Goal: Browse casually

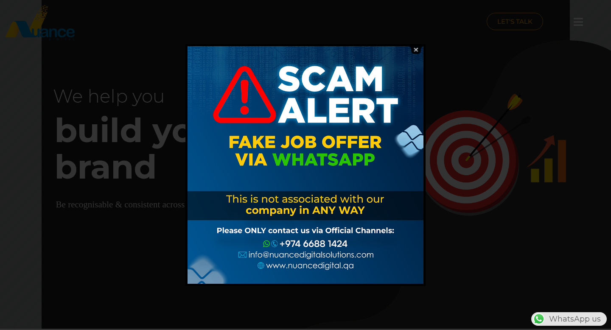
click at [415, 48] on img at bounding box center [416, 50] width 16 height 8
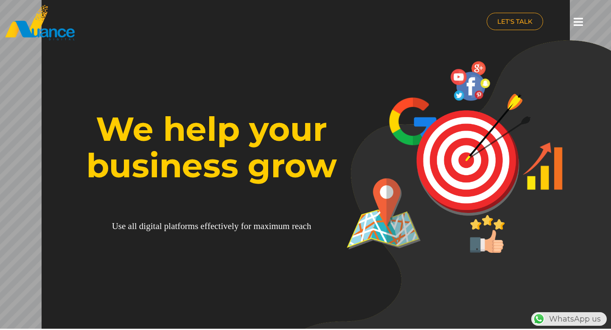
click at [340, 196] on img at bounding box center [476, 216] width 387 height 353
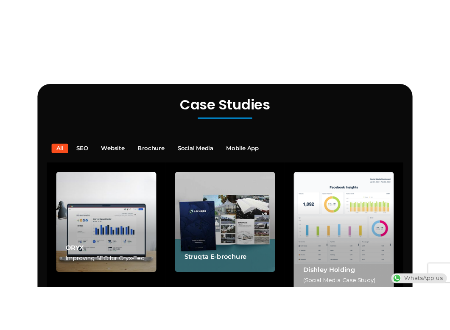
scroll to position [1722, 0]
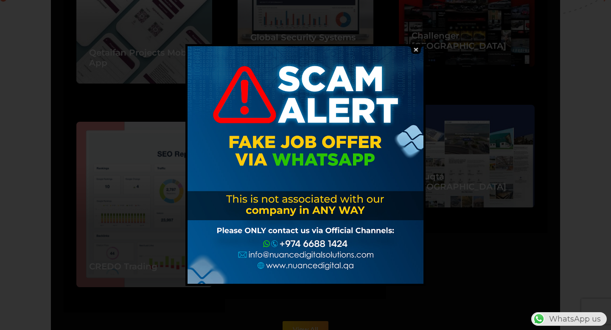
scroll to position [2067, 0]
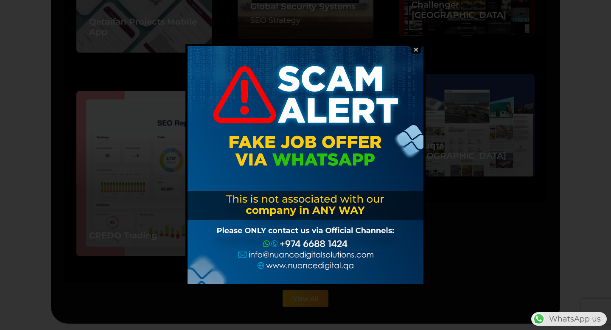
click at [415, 51] on img at bounding box center [416, 50] width 16 height 8
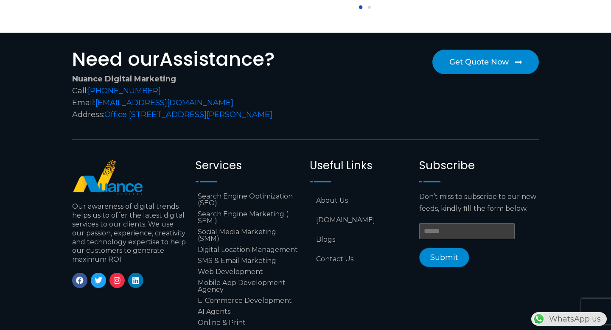
scroll to position [3512, 0]
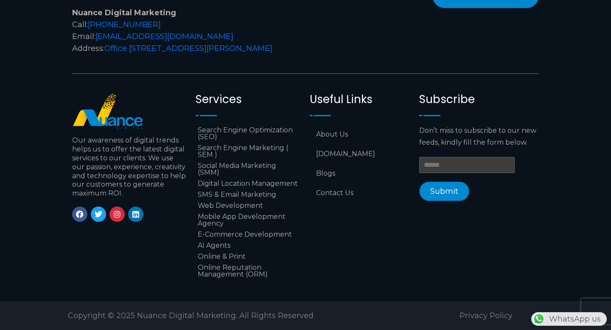
click at [116, 211] on icon at bounding box center [117, 215] width 8 height 8
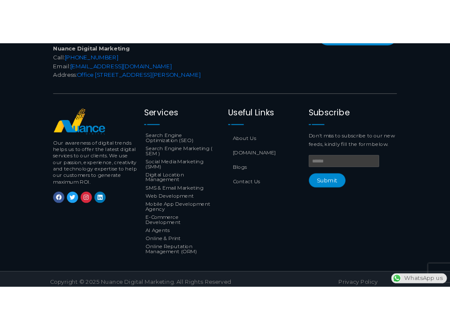
scroll to position [3551, 0]
